Goal: Task Accomplishment & Management: Use online tool/utility

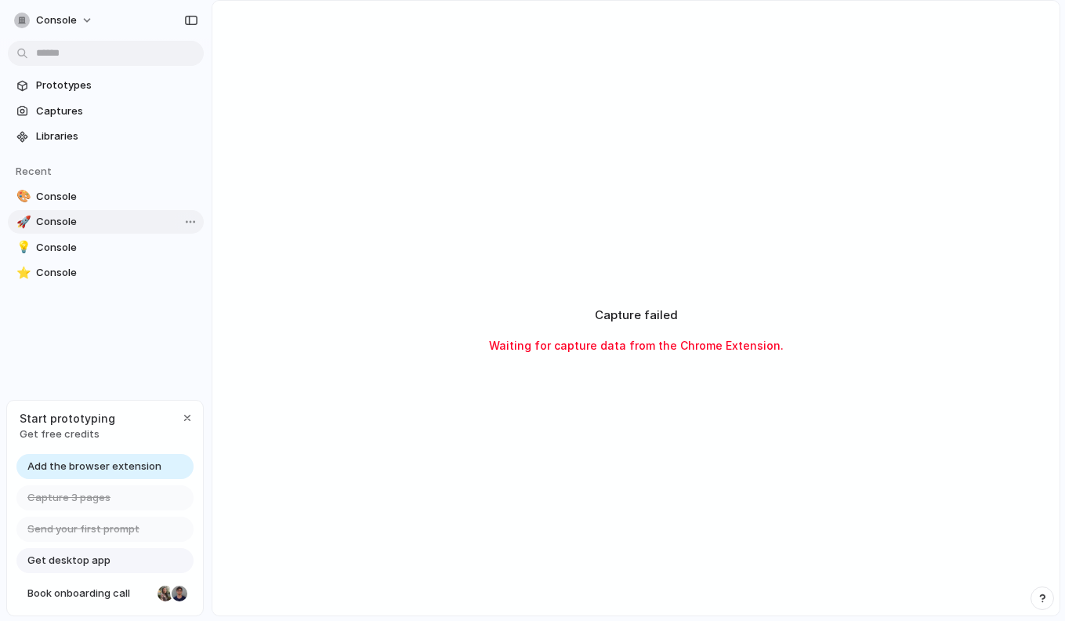
click at [73, 222] on span "Console" at bounding box center [116, 222] width 161 height 16
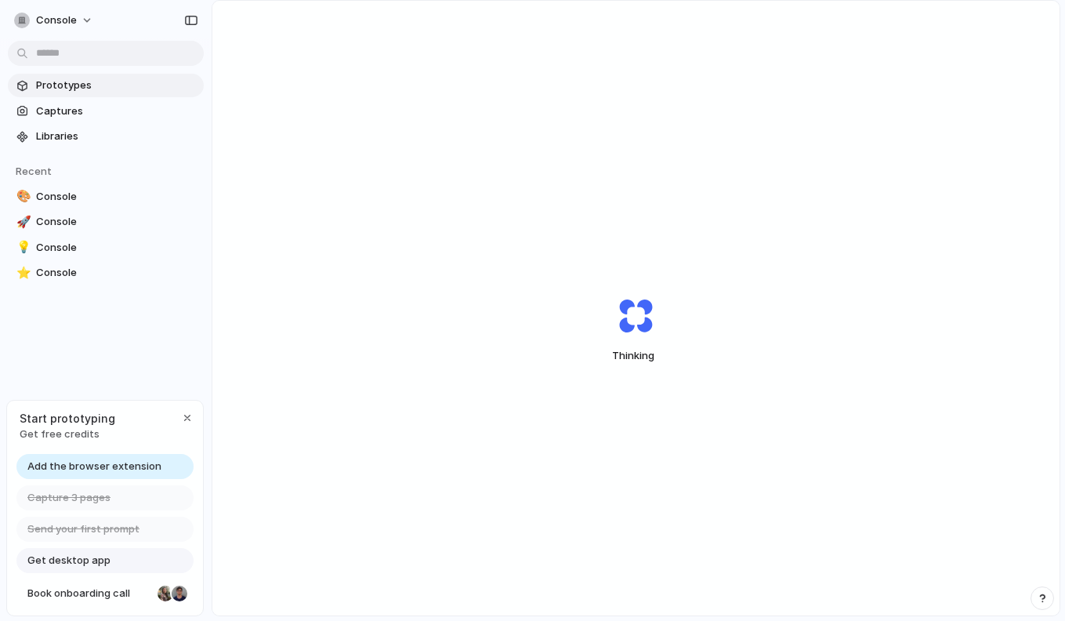
click at [67, 76] on link "Prototypes" at bounding box center [106, 86] width 196 height 24
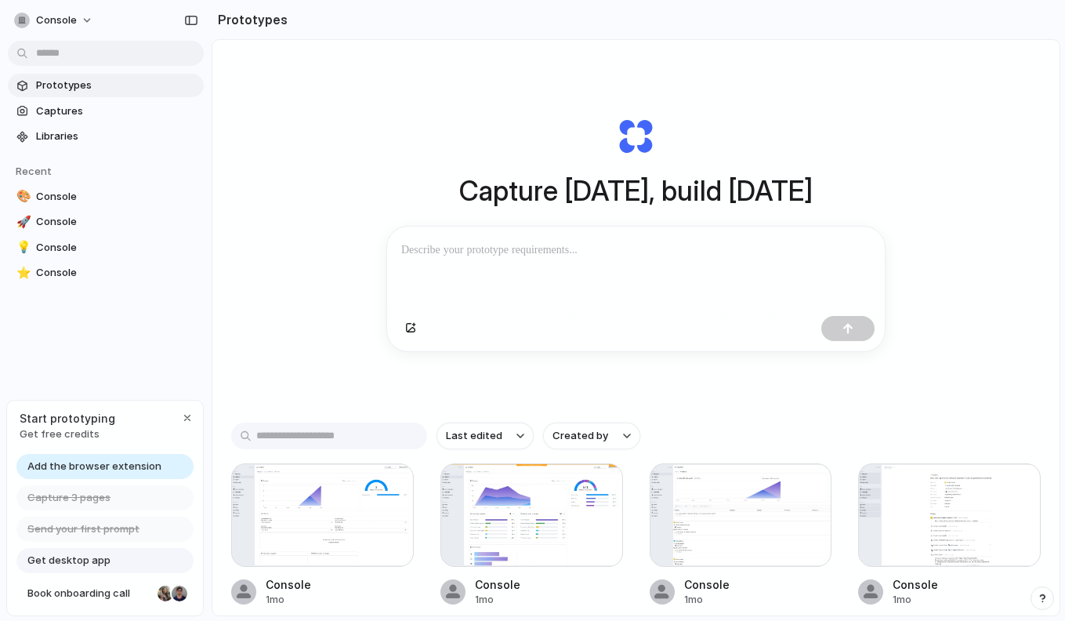
scroll to position [90, 0]
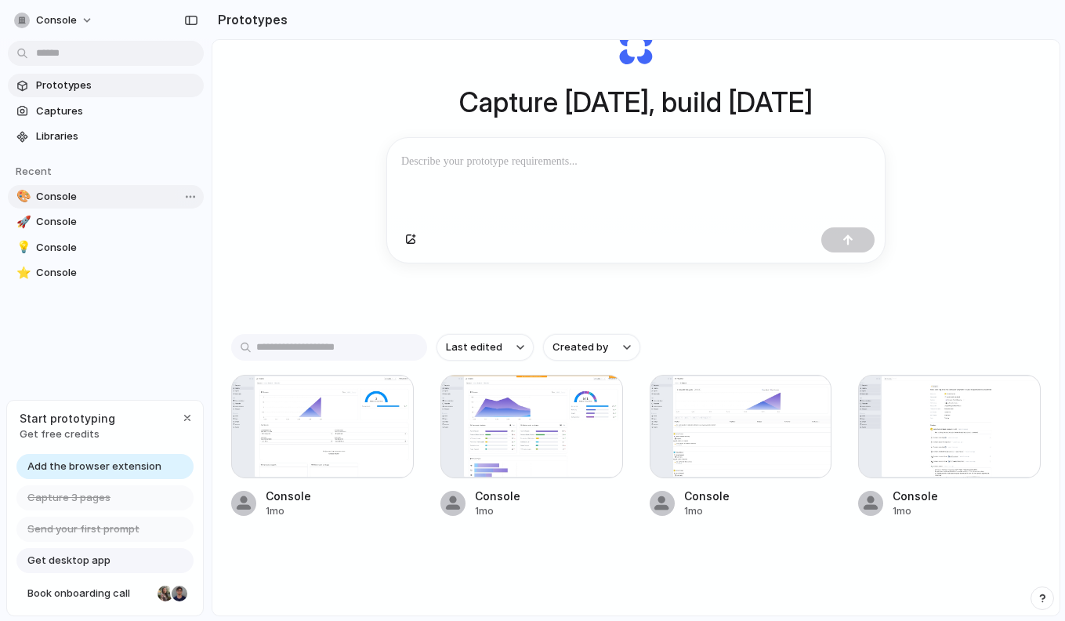
click at [71, 197] on span "Console" at bounding box center [116, 197] width 161 height 16
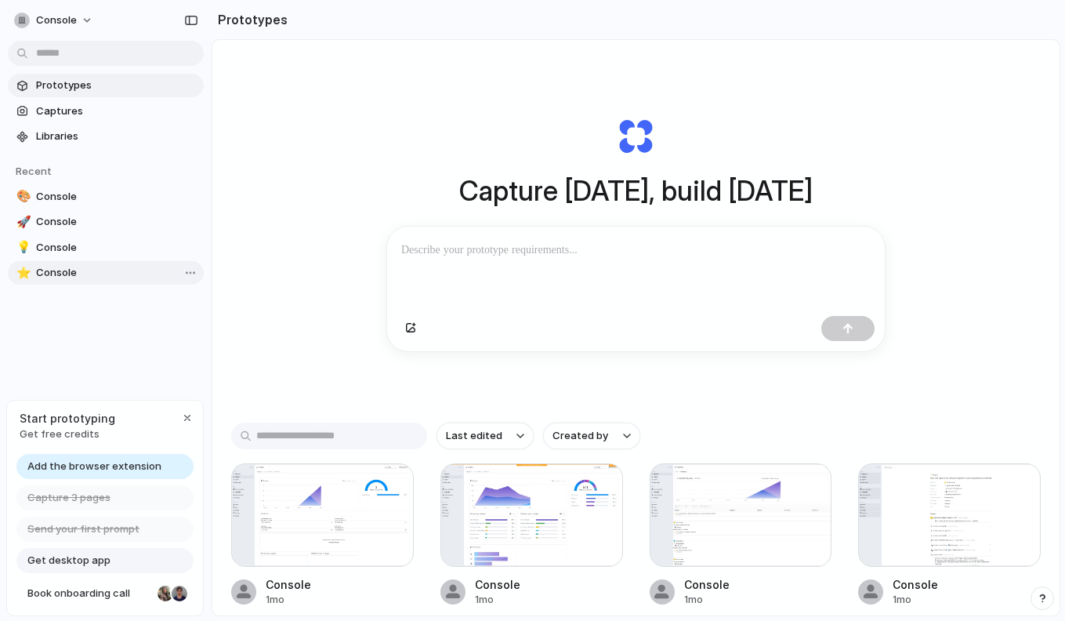
click at [93, 270] on span "Console" at bounding box center [116, 273] width 161 height 16
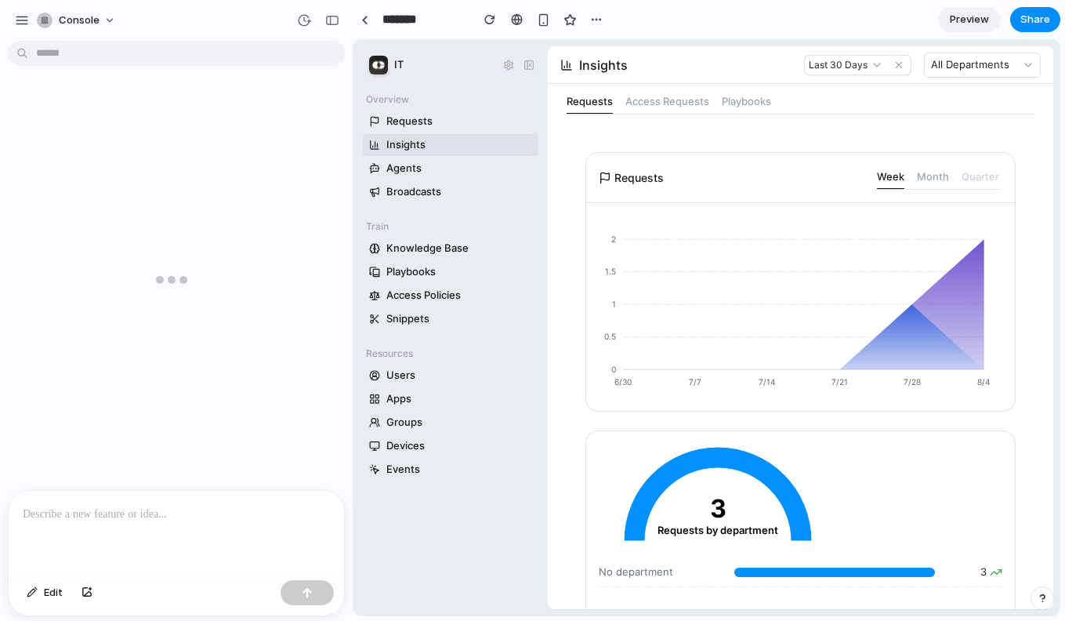
scroll to position [1509, 0]
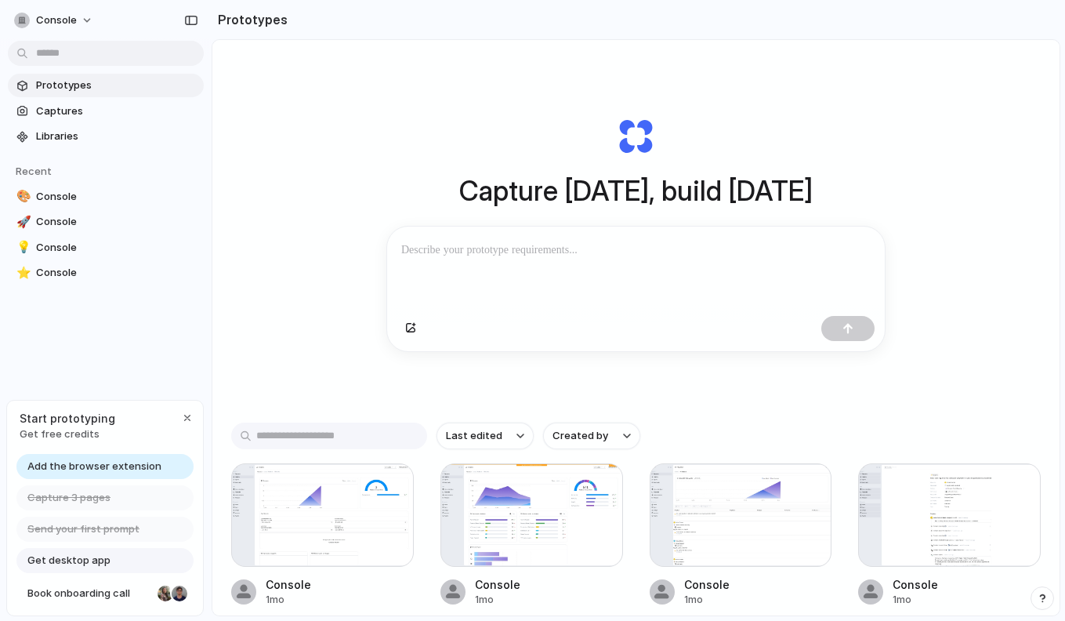
click at [95, 89] on span "Prototypes" at bounding box center [116, 86] width 161 height 16
click at [611, 239] on div at bounding box center [636, 268] width 498 height 83
click at [642, 256] on p at bounding box center [636, 250] width 470 height 19
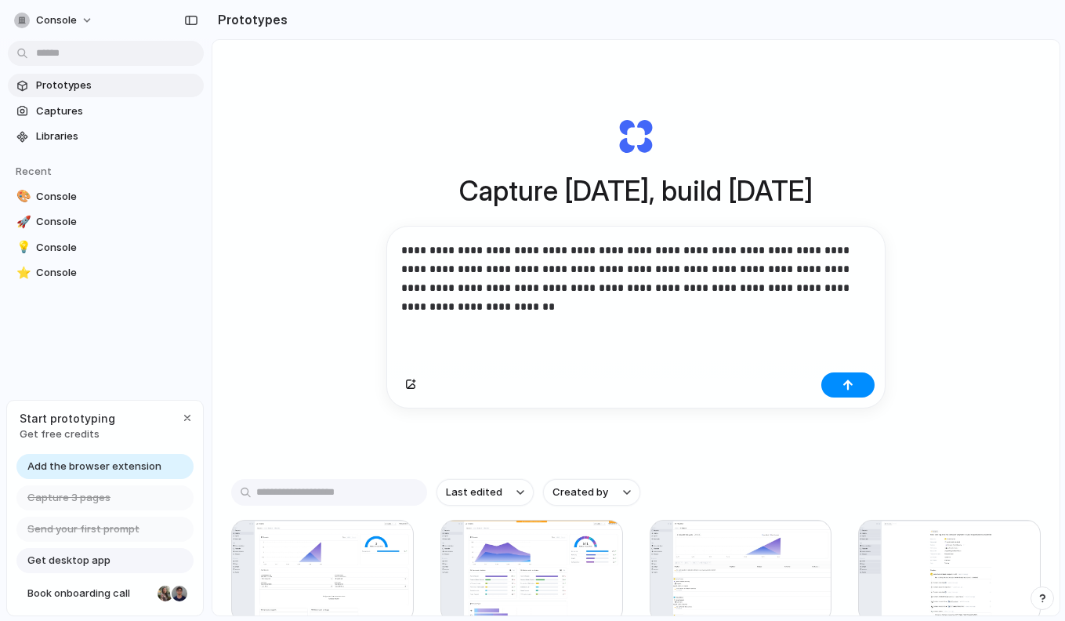
click at [629, 252] on p "**********" at bounding box center [636, 278] width 470 height 75
click at [719, 247] on p "**********" at bounding box center [636, 278] width 470 height 75
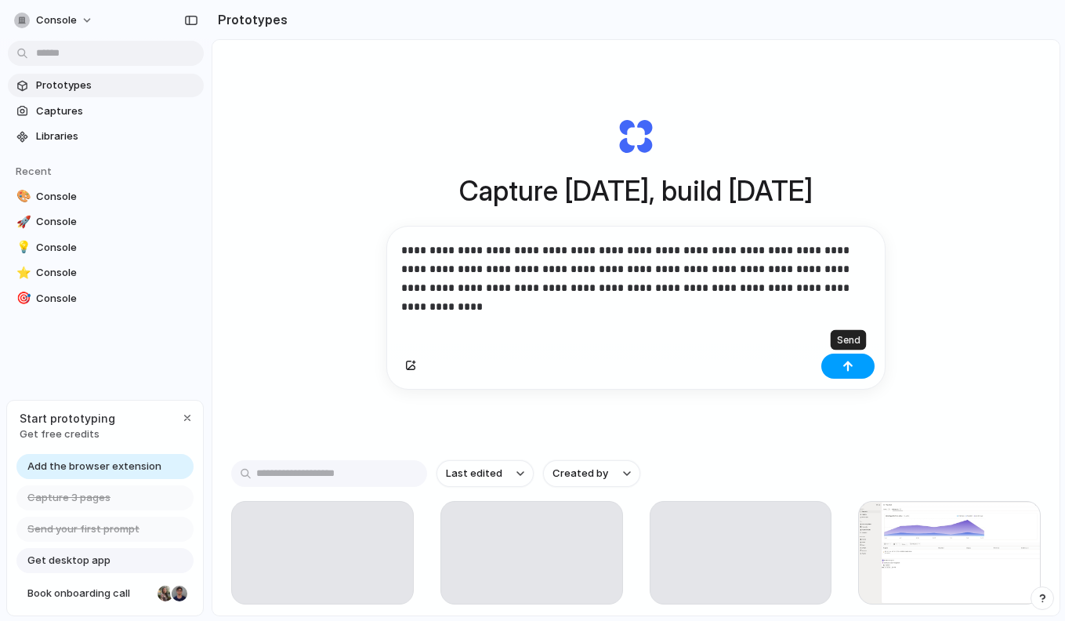
click at [849, 365] on div "button" at bounding box center [848, 366] width 11 height 11
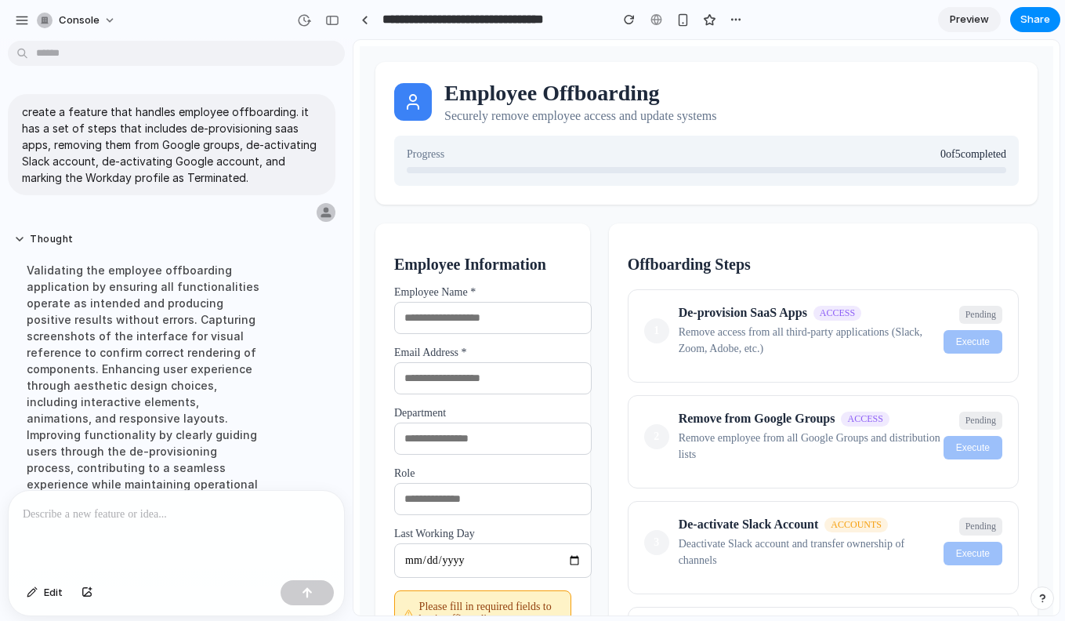
click at [129, 348] on div "Validating the employee offboarding application by ensuring all functionalities…" at bounding box center [145, 401] width 262 height 299
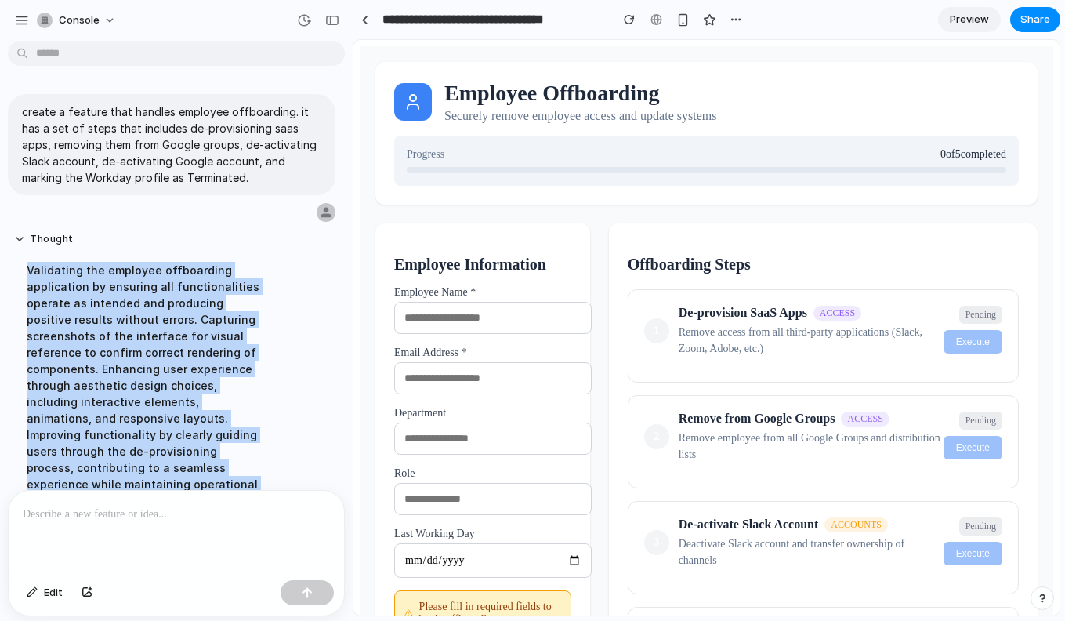
click at [129, 348] on div "Validating the employee offboarding application by ensuring all functionalities…" at bounding box center [145, 401] width 262 height 299
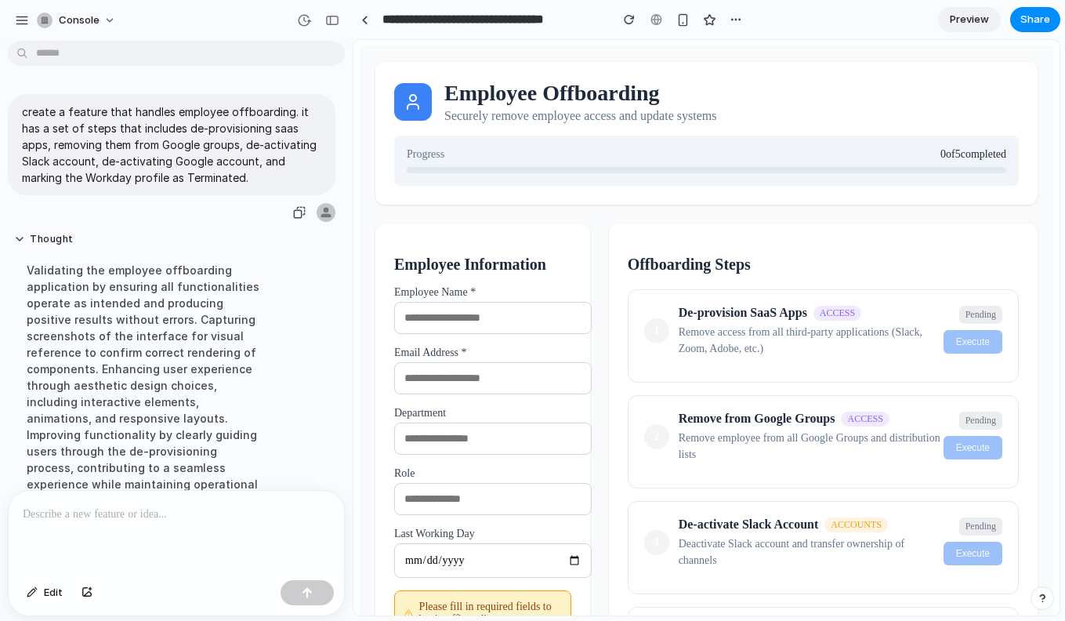
click at [160, 129] on p "create a feature that handles employee offboarding. it has a set of steps that …" at bounding box center [171, 144] width 299 height 82
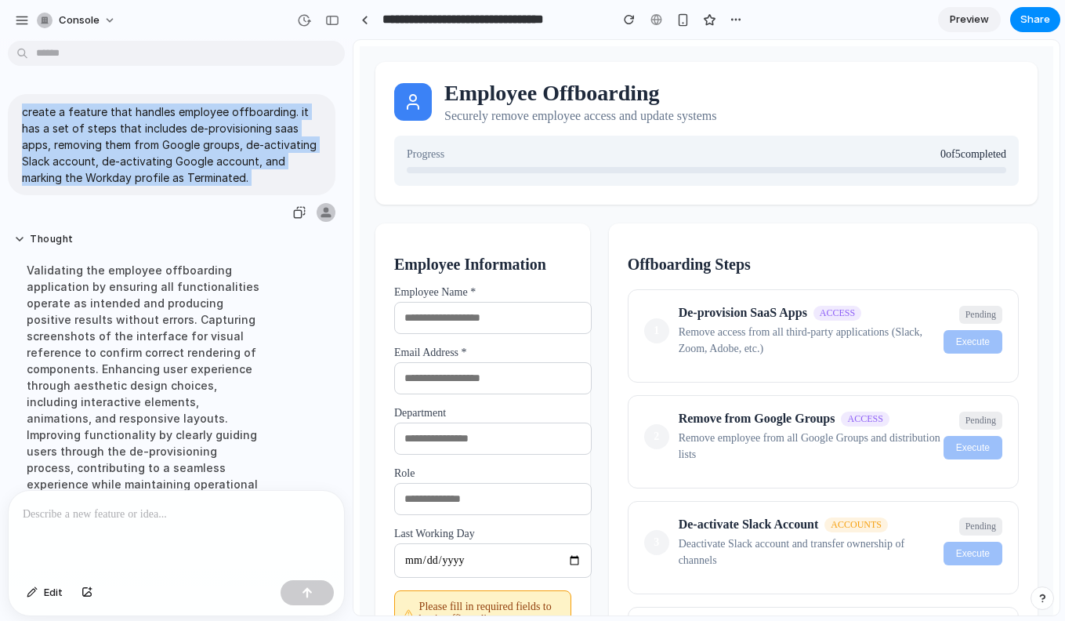
click at [160, 129] on p "create a feature that handles employee offboarding. it has a set of steps that …" at bounding box center [171, 144] width 299 height 82
copy div "create a feature that handles employee offboarding. it has a set of steps that …"
click at [365, 20] on div at bounding box center [364, 20] width 7 height 9
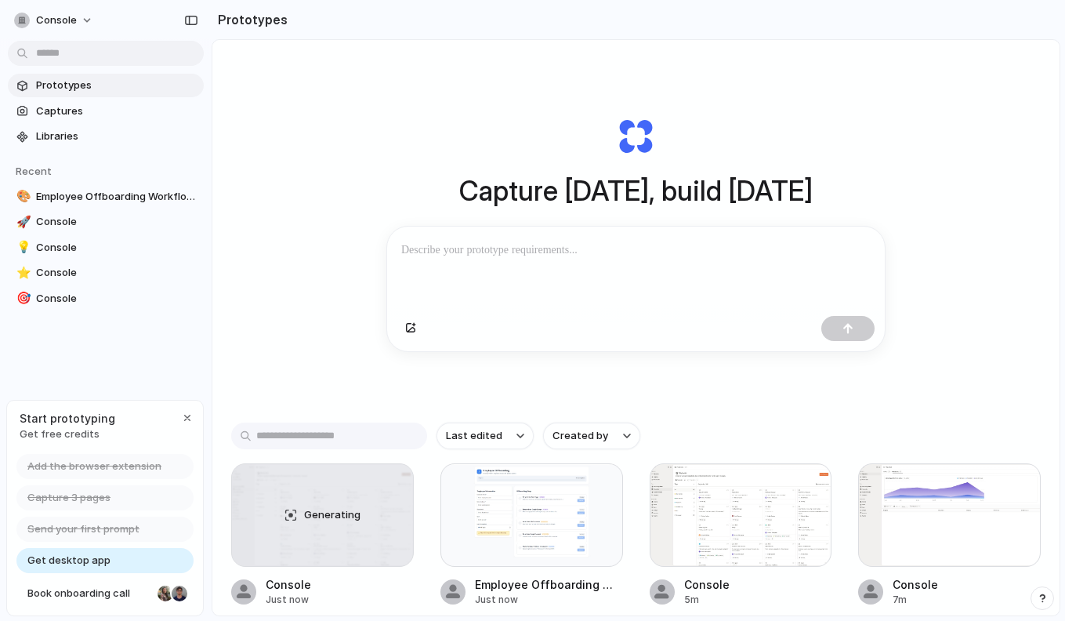
scroll to position [45, 0]
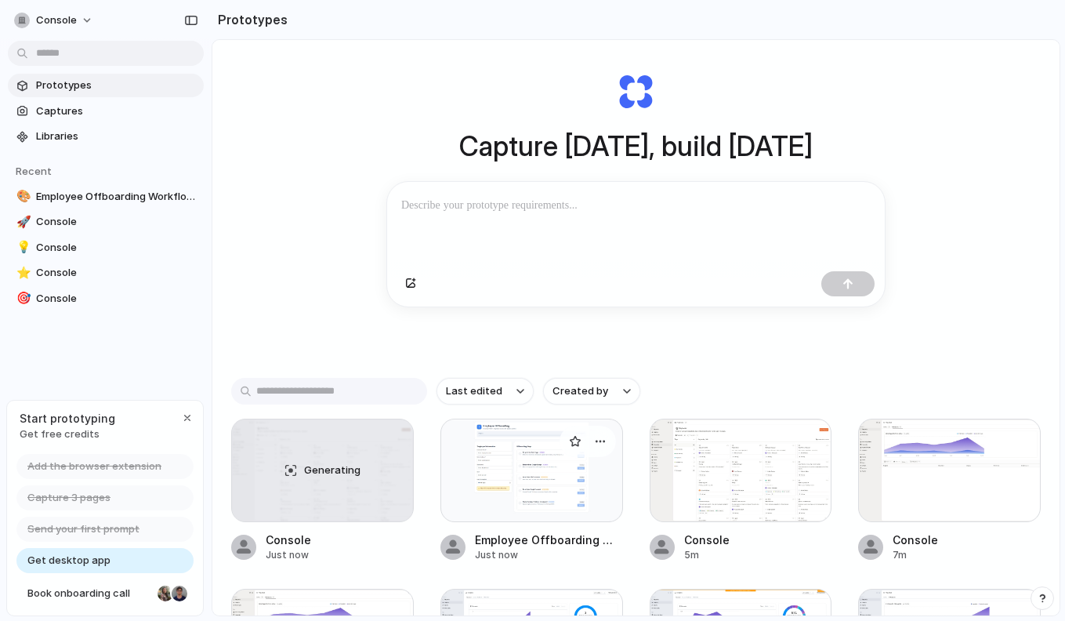
click at [474, 468] on div at bounding box center [532, 471] width 183 height 104
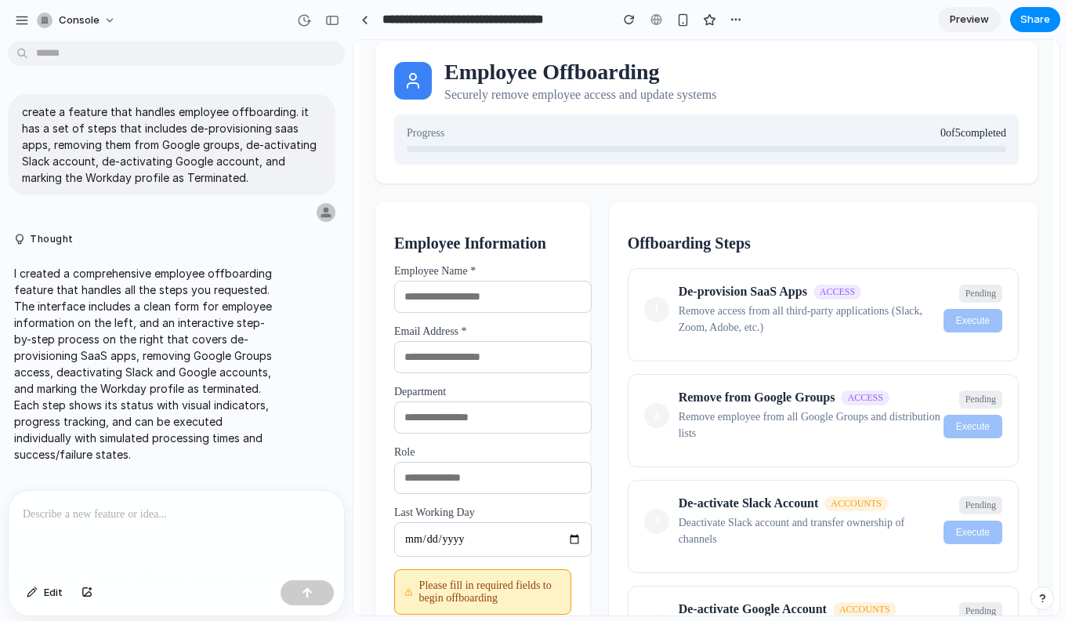
scroll to position [24, 0]
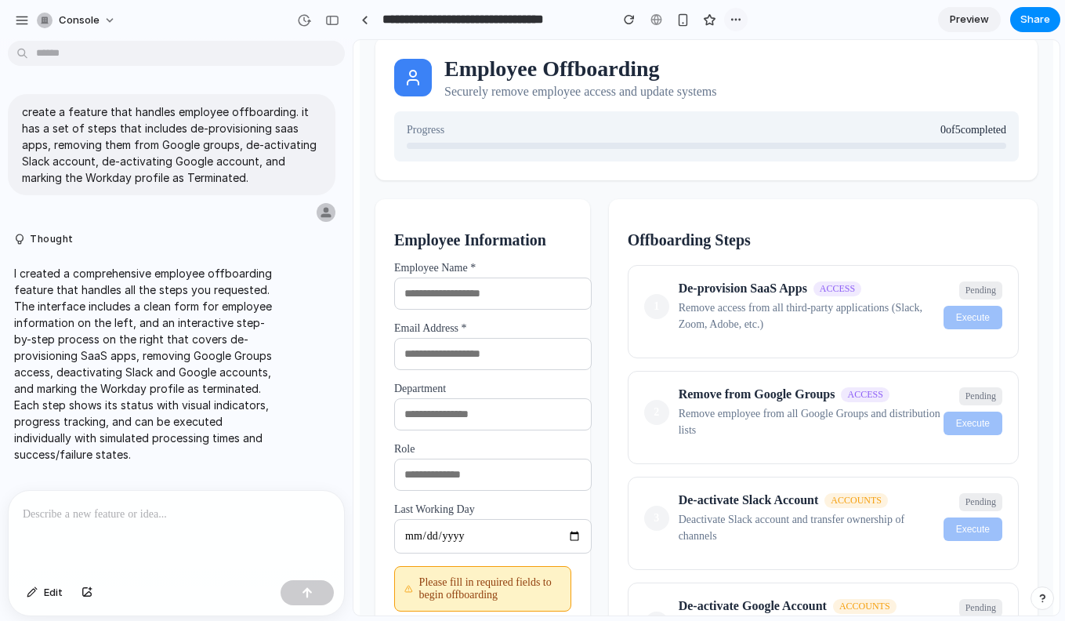
click at [729, 19] on button "button" at bounding box center [736, 20] width 24 height 24
click at [729, 19] on div "Duplicate Delete" at bounding box center [532, 310] width 1065 height 621
click at [364, 21] on div at bounding box center [364, 20] width 7 height 9
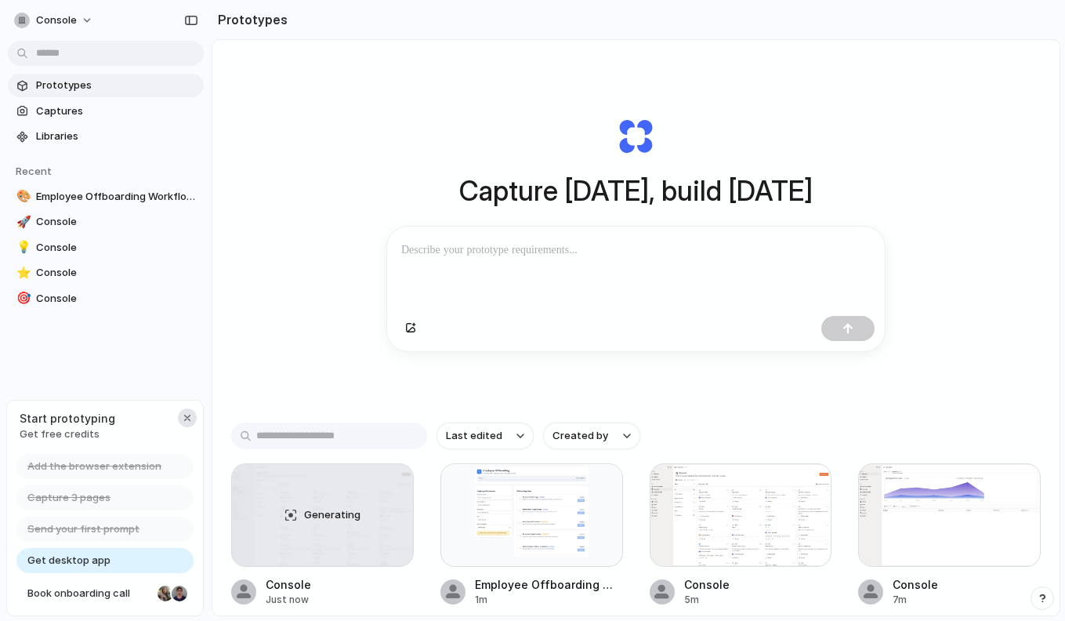
click at [192, 413] on div "button" at bounding box center [187, 418] width 13 height 13
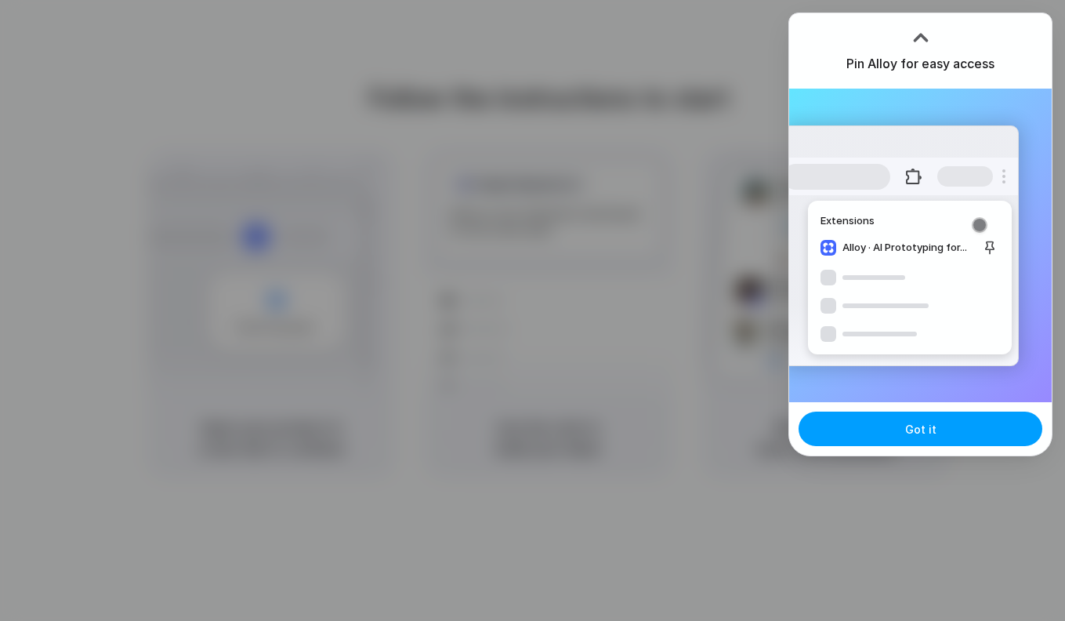
click at [925, 432] on span "Got it" at bounding box center [920, 429] width 31 height 16
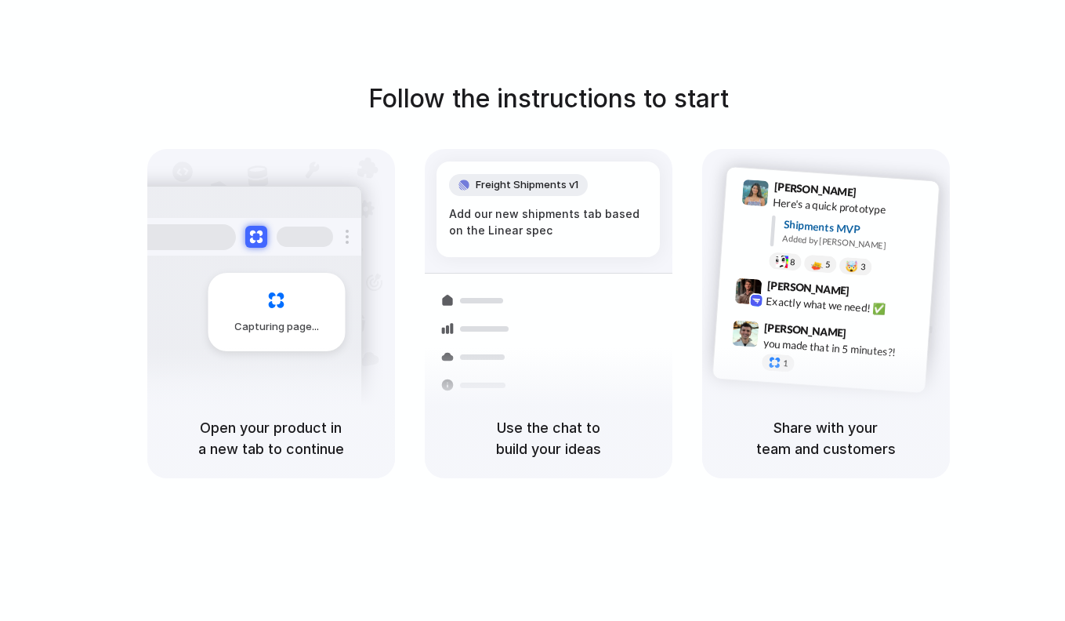
click at [533, 310] on div at bounding box center [533, 310] width 0 height 0
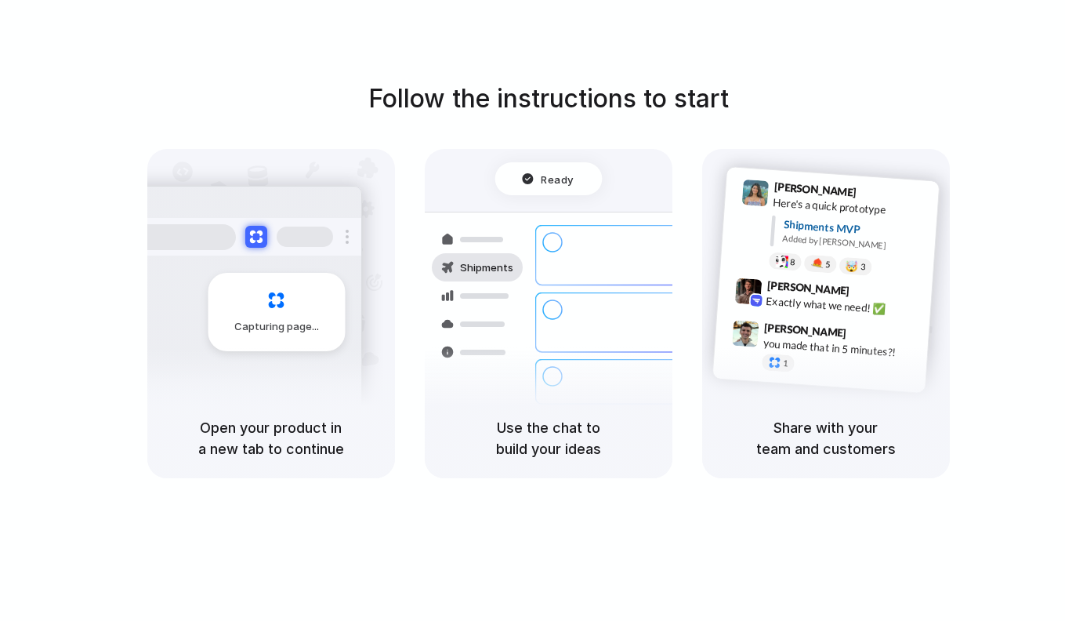
click at [533, 310] on div at bounding box center [533, 310] width 0 height 0
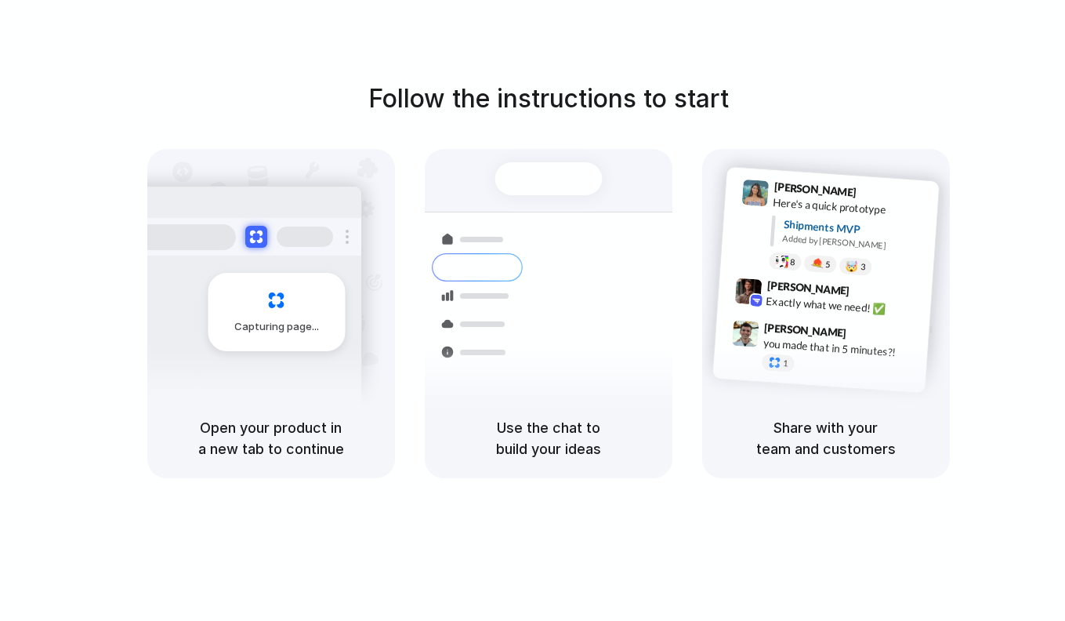
click at [533, 310] on div at bounding box center [533, 310] width 0 height 0
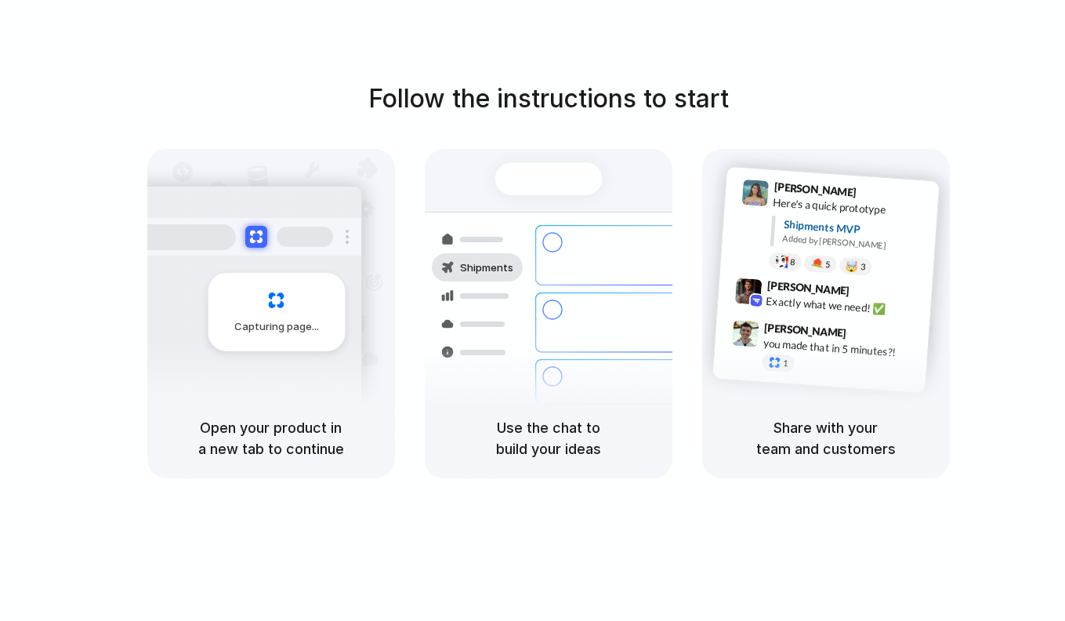
click at [626, 101] on h1 "Follow the instructions to start" at bounding box center [548, 99] width 361 height 38
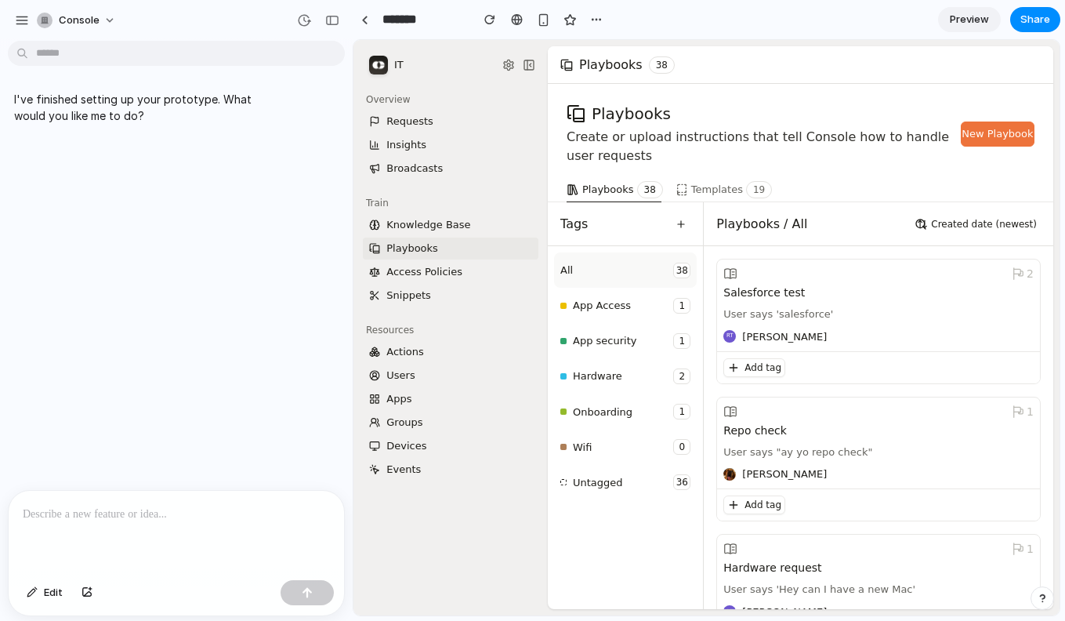
click at [102, 525] on div at bounding box center [177, 532] width 336 height 83
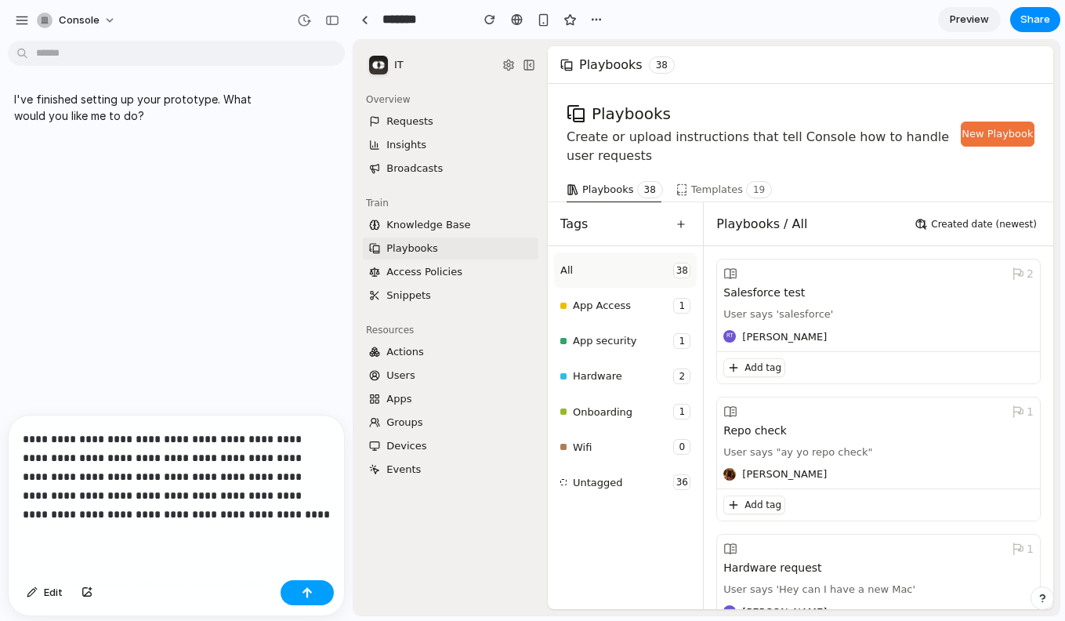
click at [310, 592] on div "button" at bounding box center [307, 592] width 11 height 11
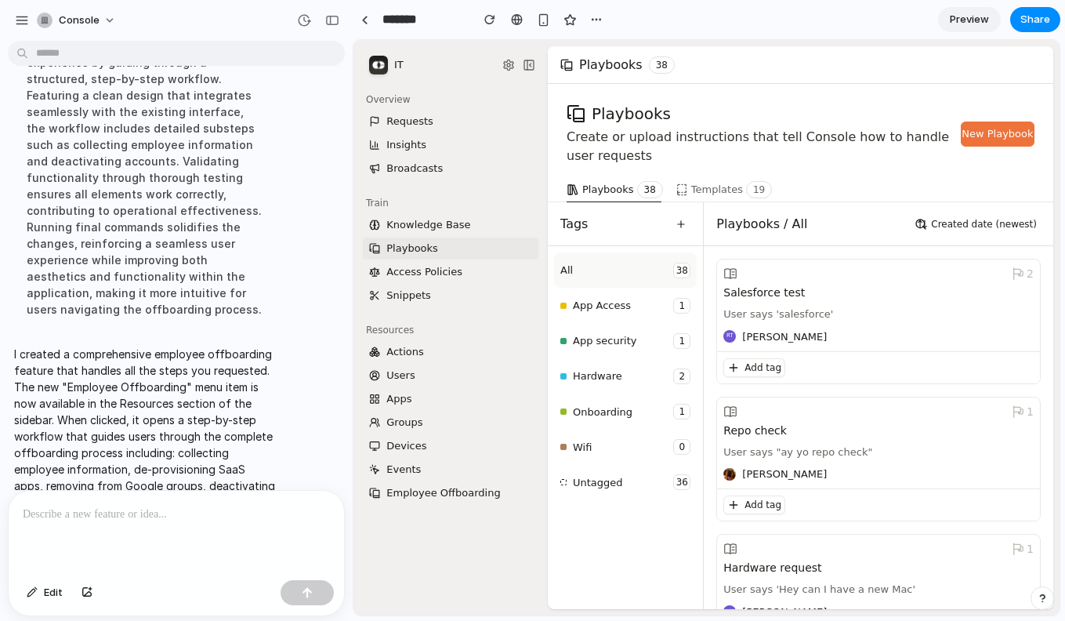
scroll to position [379, 0]
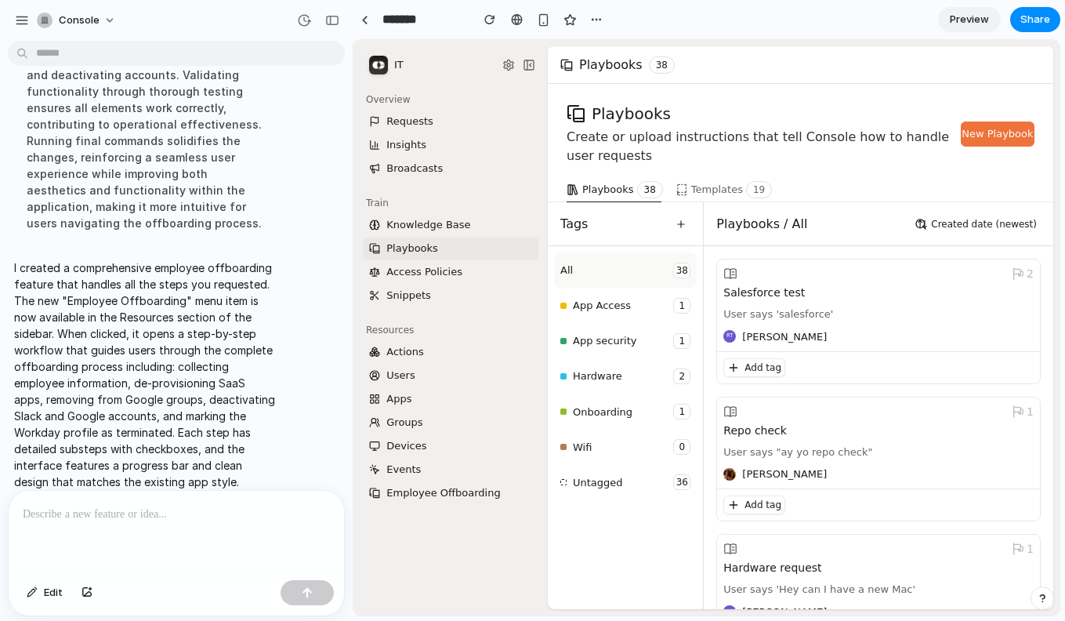
click at [166, 327] on p "I created a comprehensive employee offboarding feature that handles all the ste…" at bounding box center [145, 374] width 262 height 230
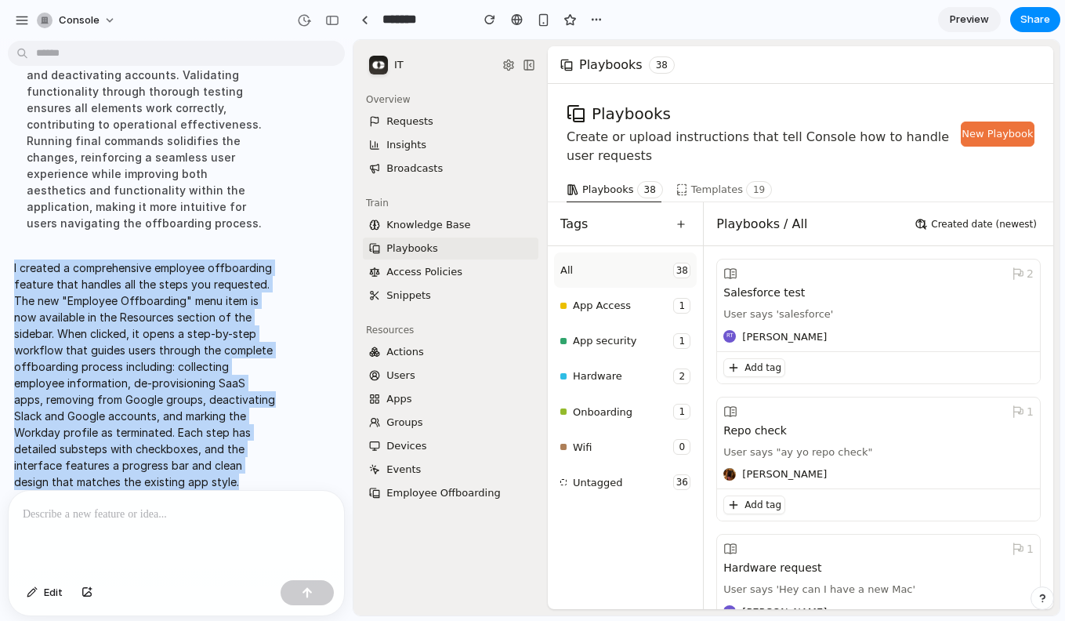
click at [166, 327] on p "I created a comprehensive employee offboarding feature that handles all the ste…" at bounding box center [145, 374] width 262 height 230
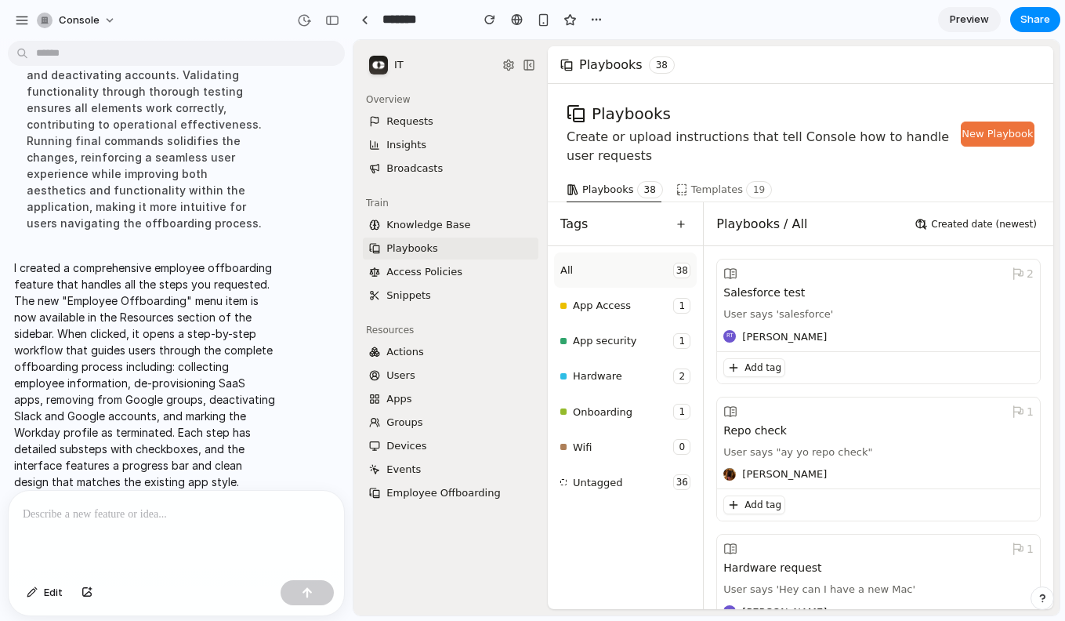
click at [166, 327] on p "I created a comprehensive employee offboarding feature that handles all the ste…" at bounding box center [145, 374] width 262 height 230
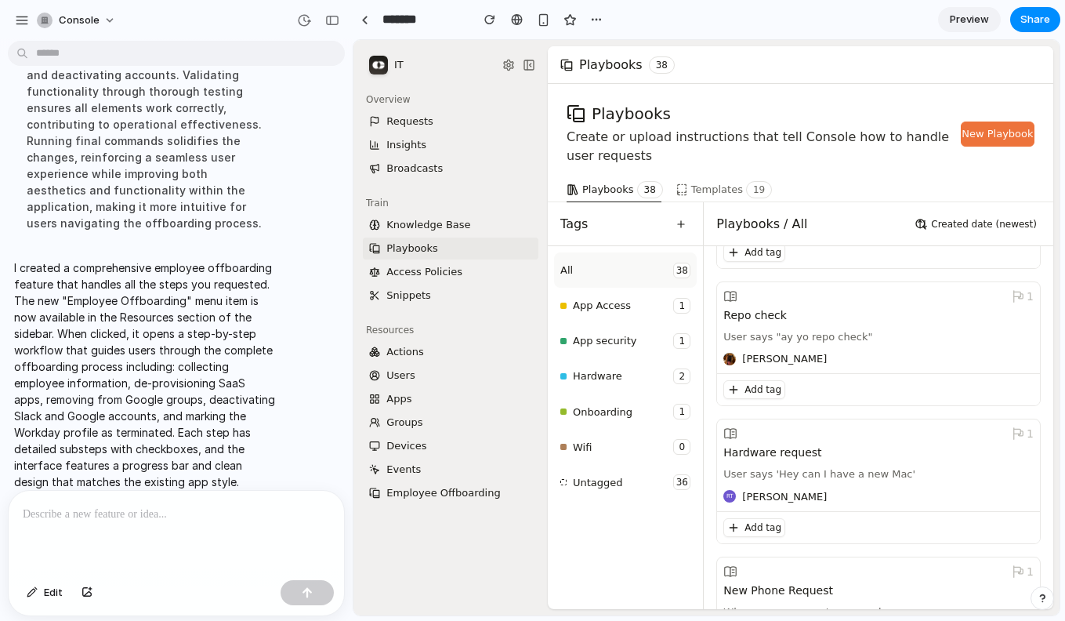
scroll to position [0, 0]
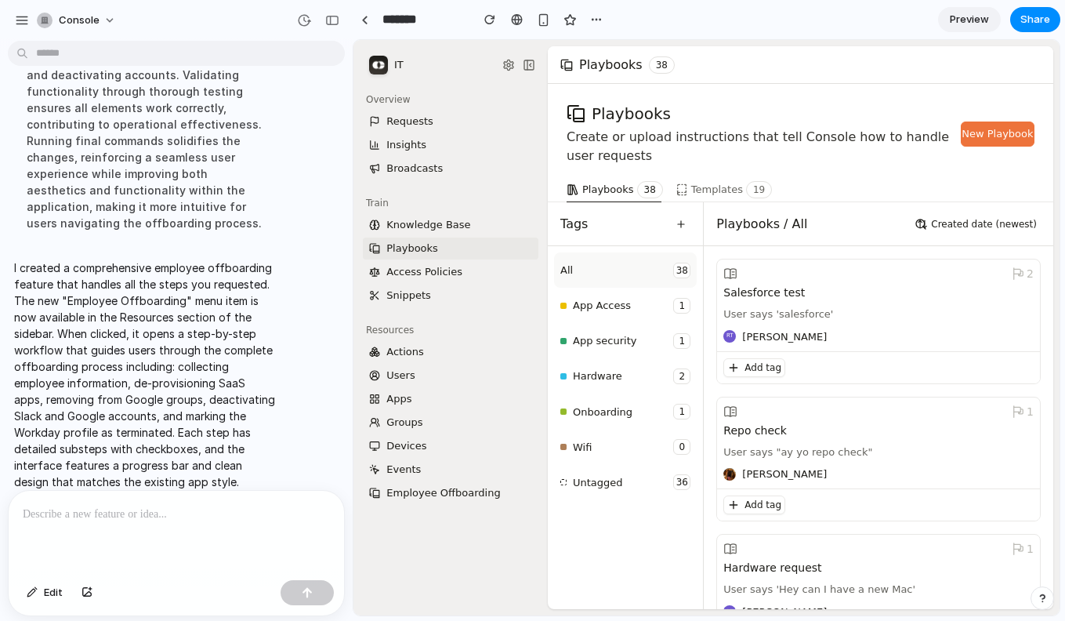
click at [438, 492] on div "Employee Offboarding" at bounding box center [443, 492] width 114 height 16
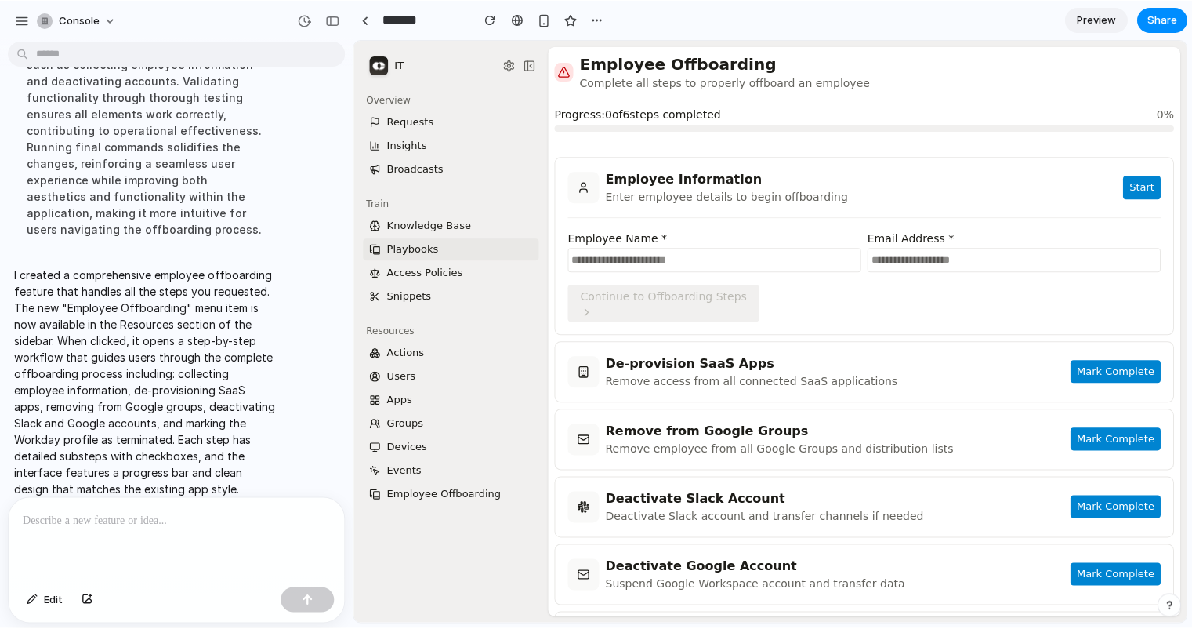
scroll to position [371, 0]
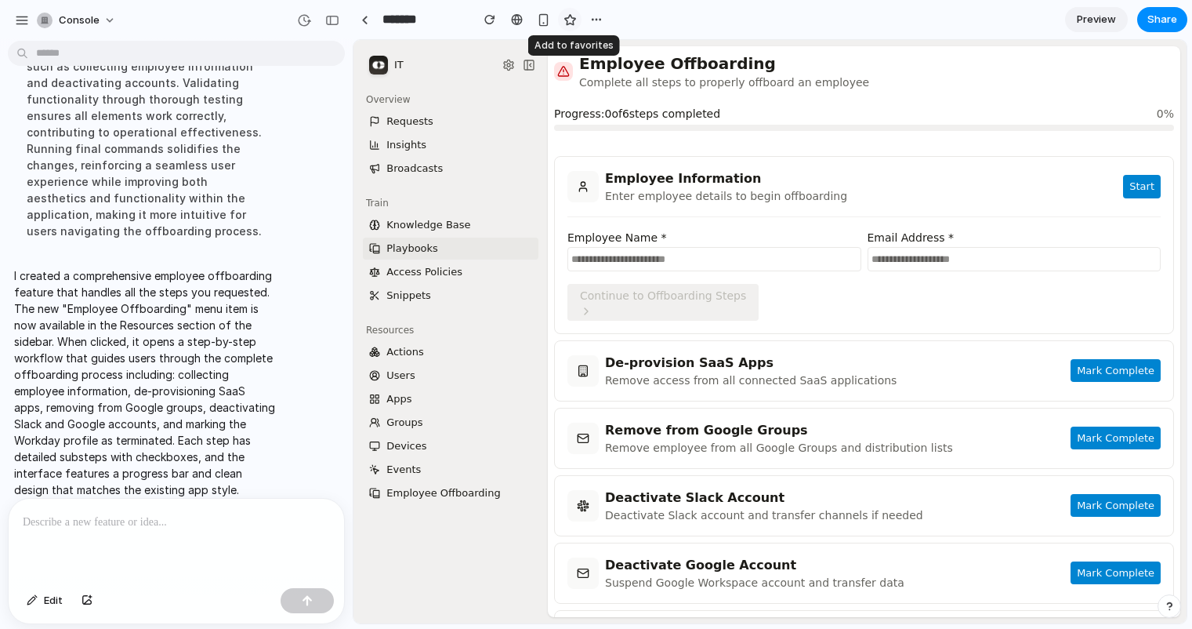
click at [573, 20] on div "button" at bounding box center [570, 19] width 13 height 13
click at [116, 522] on p at bounding box center [176, 522] width 307 height 19
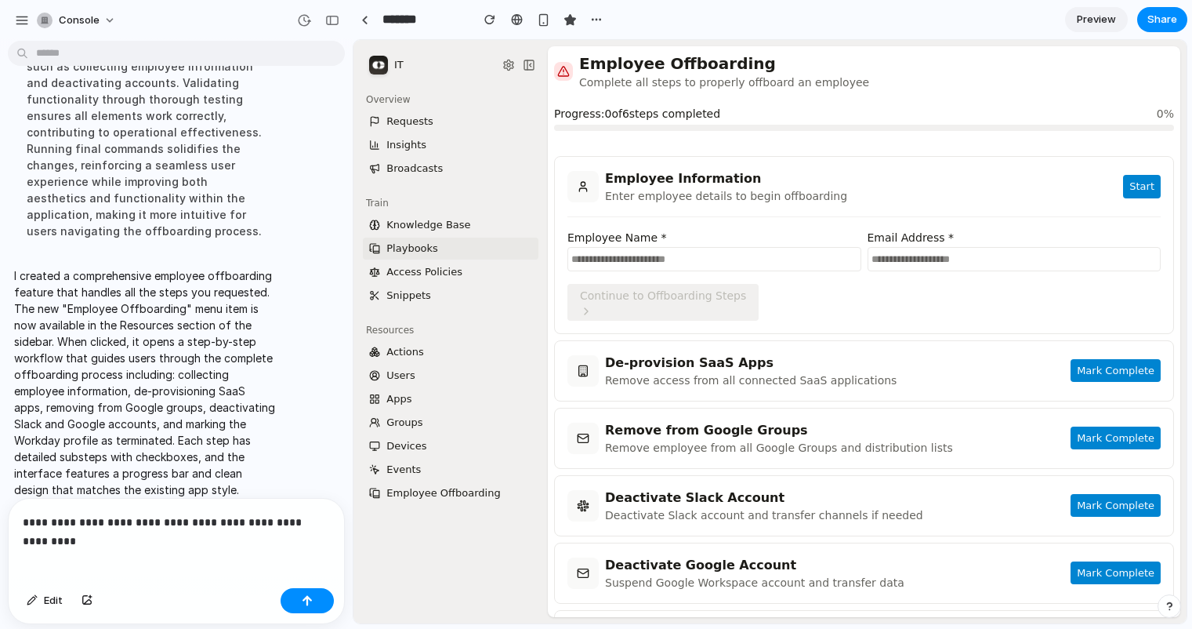
scroll to position [379, 0]
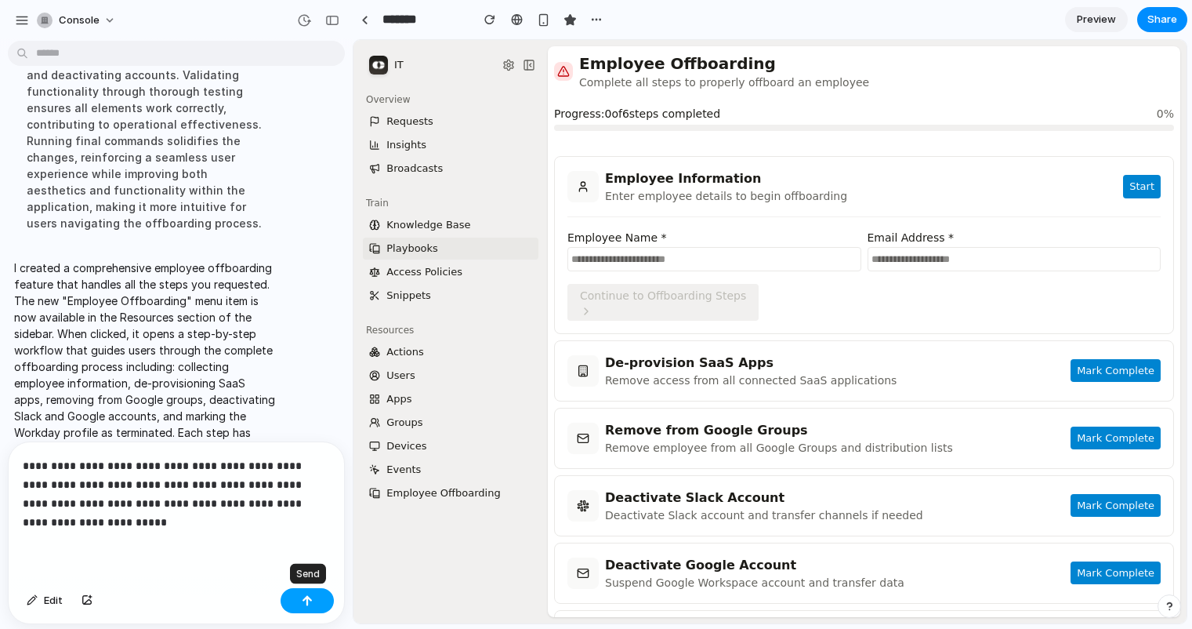
click at [322, 600] on button "button" at bounding box center [307, 600] width 53 height 25
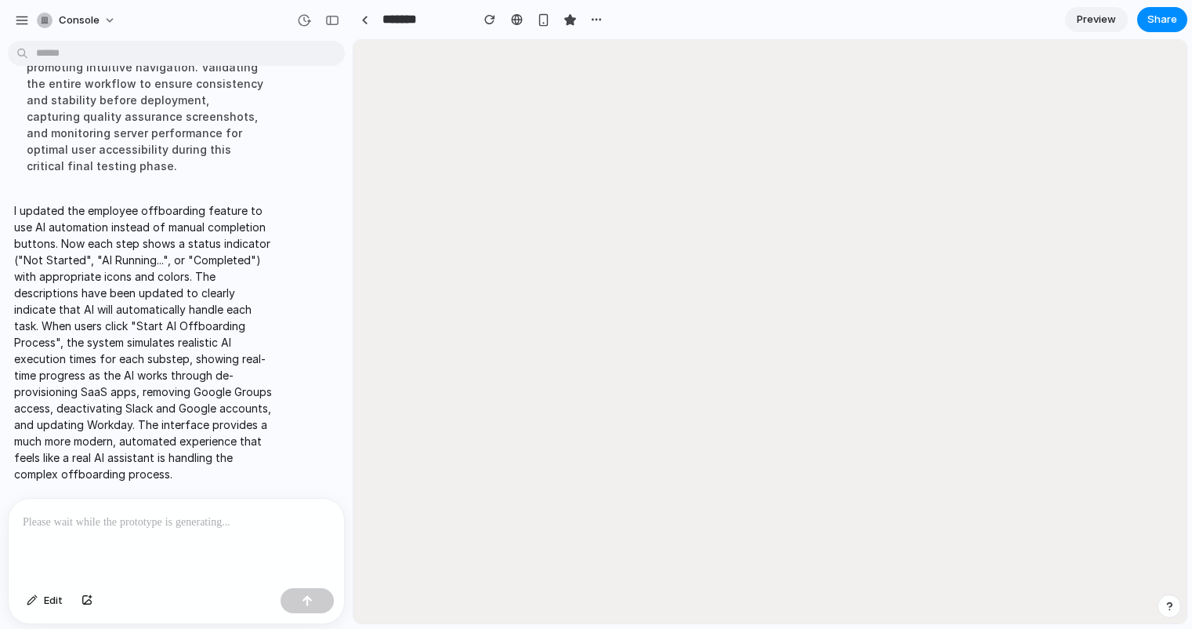
scroll to position [0, 0]
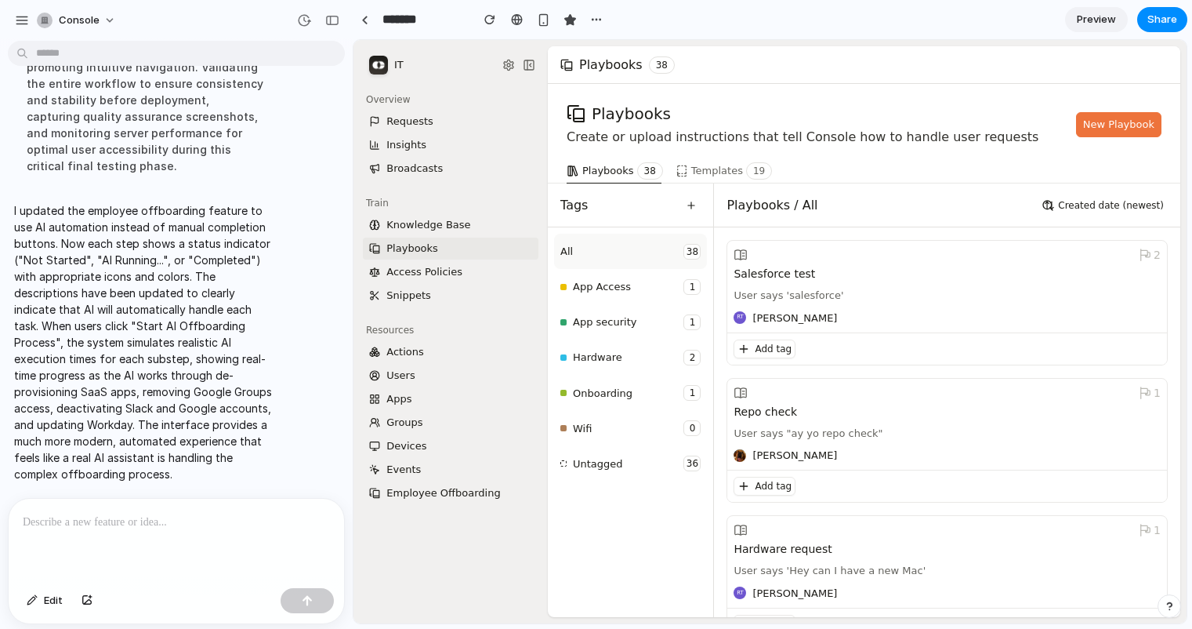
click at [446, 485] on div "Employee Offboarding" at bounding box center [443, 492] width 114 height 16
